Goal: Find specific page/section: Find specific page/section

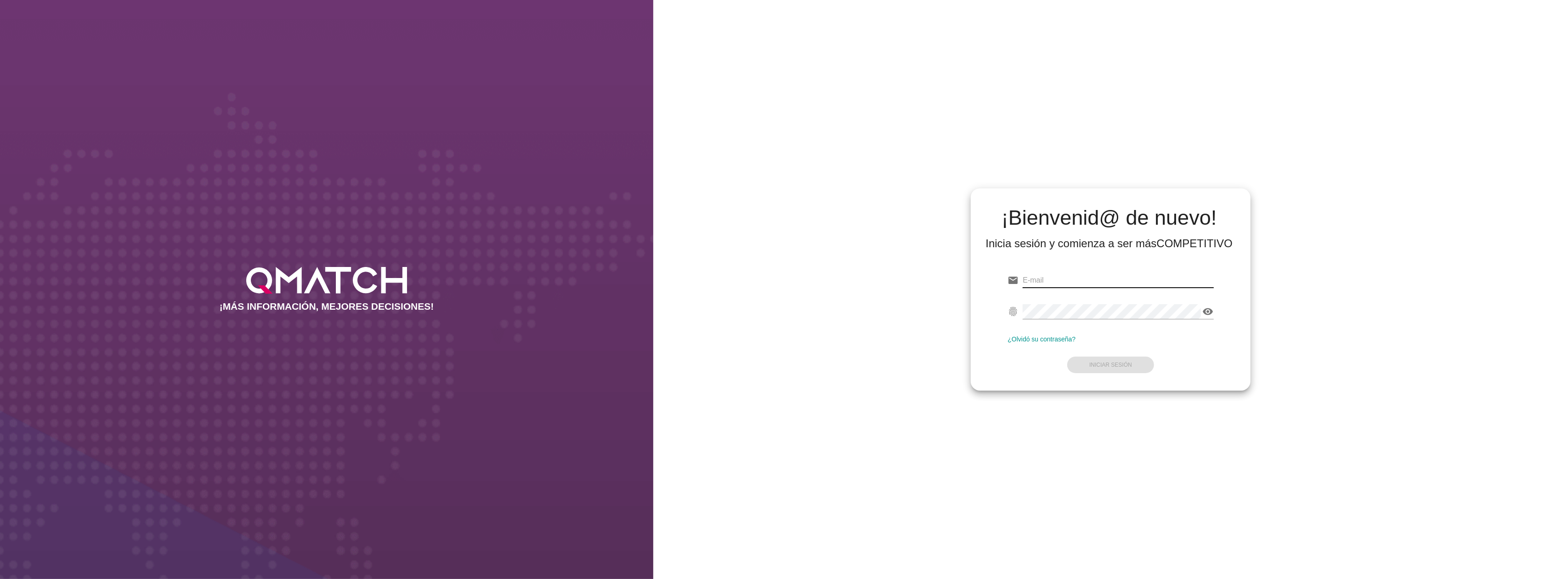
click at [1109, 276] on input "email" at bounding box center [1118, 280] width 191 height 15
type input "[EMAIL_ADDRESS][DOMAIN_NAME]"
click at [1116, 367] on strong "Iniciar Sesión" at bounding box center [1111, 365] width 43 height 7
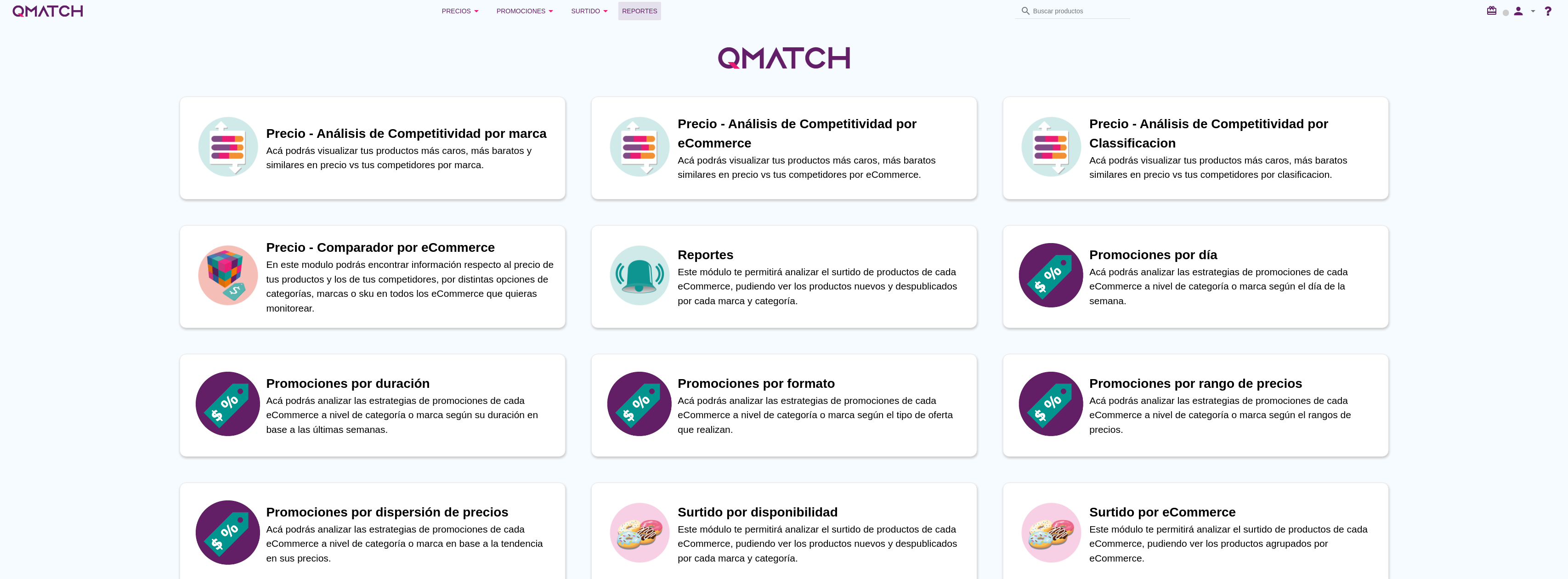
click at [638, 16] on span "Reportes" at bounding box center [640, 11] width 35 height 11
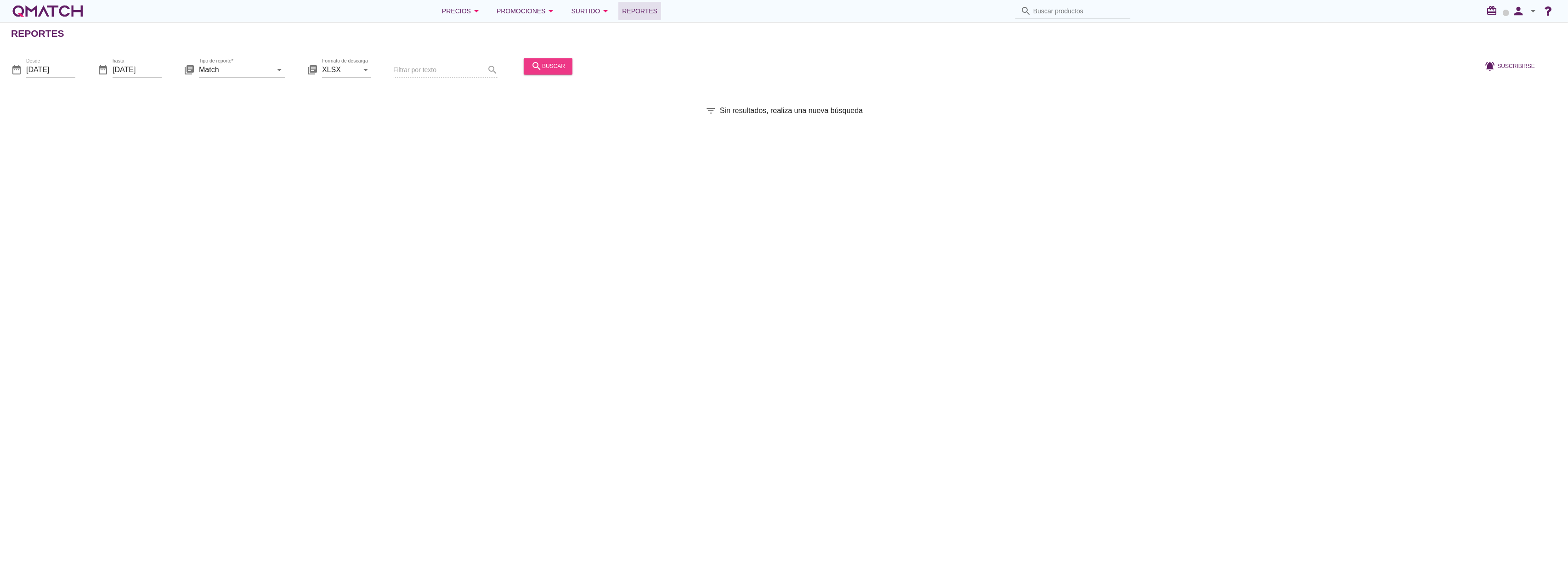
click at [556, 63] on div "search buscar" at bounding box center [548, 66] width 34 height 11
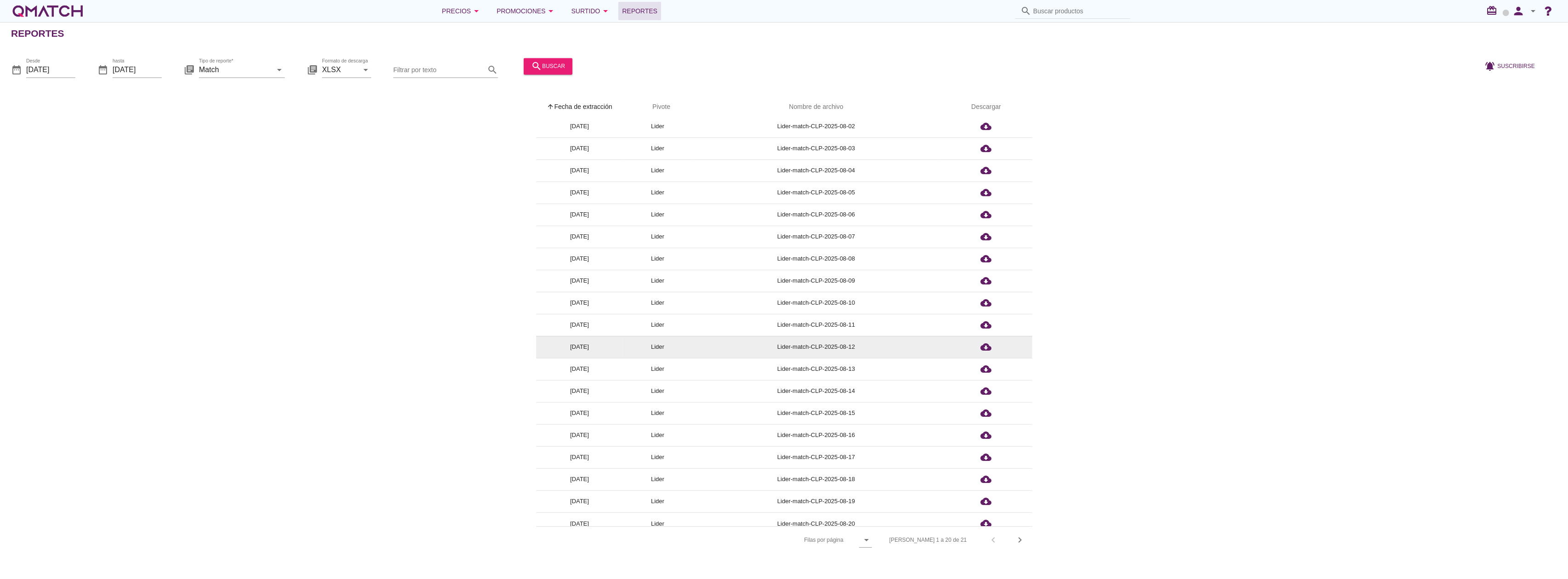
scroll to position [35, 0]
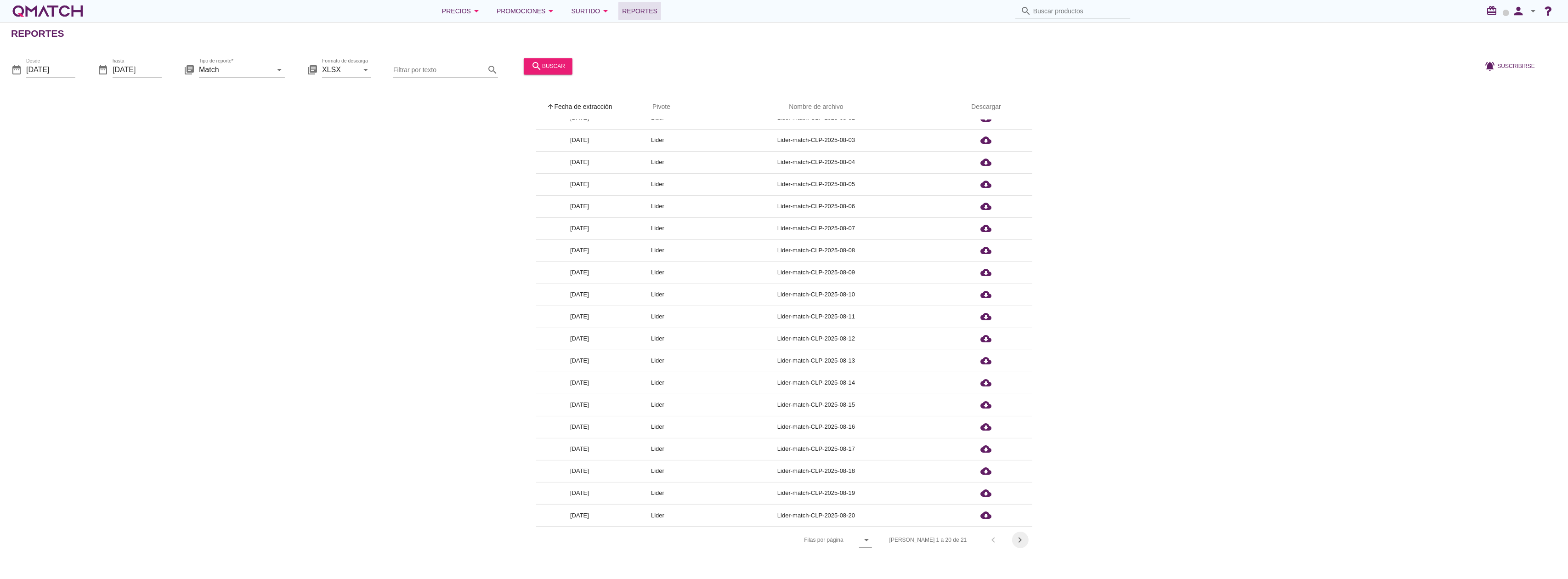
click at [1021, 538] on icon "chevron_right" at bounding box center [1020, 540] width 11 height 11
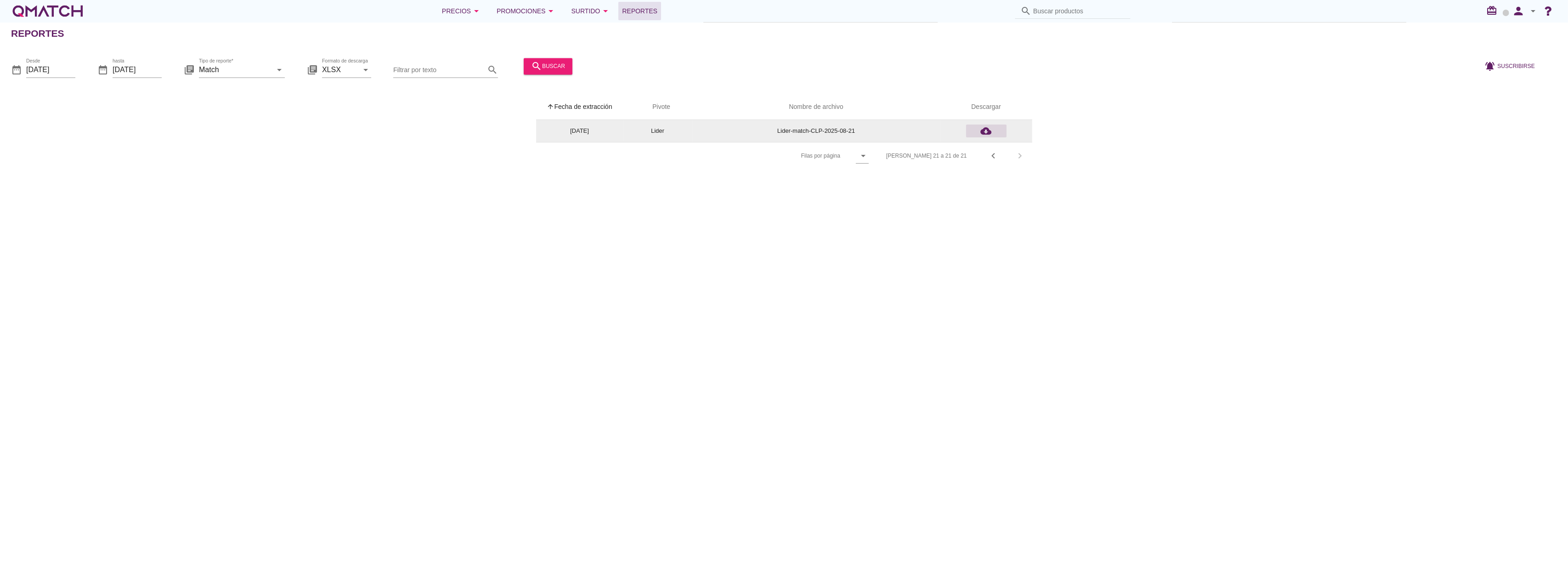
click at [986, 133] on icon "cloud_download" at bounding box center [986, 131] width 11 height 11
